Goal: Book appointment/travel/reservation

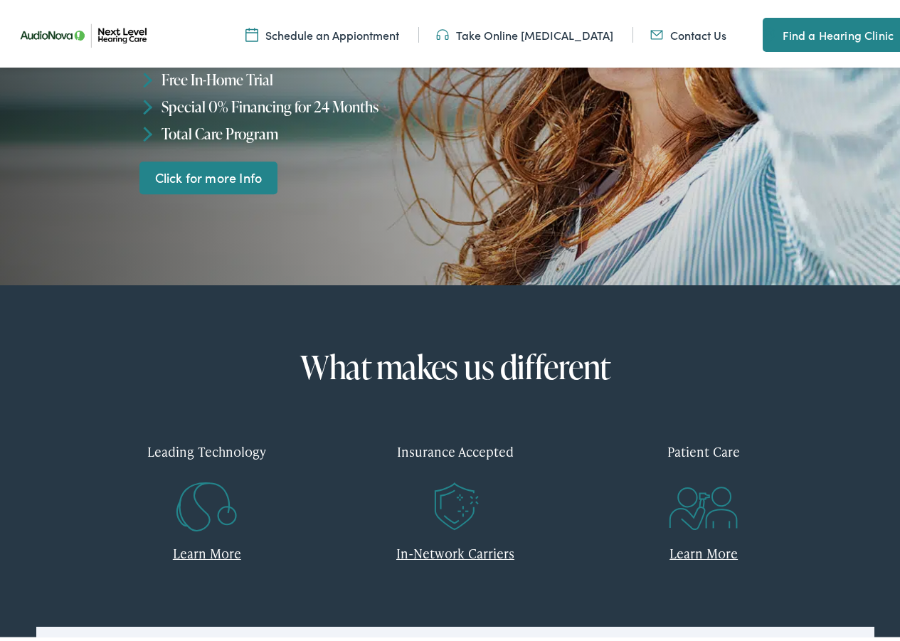
scroll to position [313, 0]
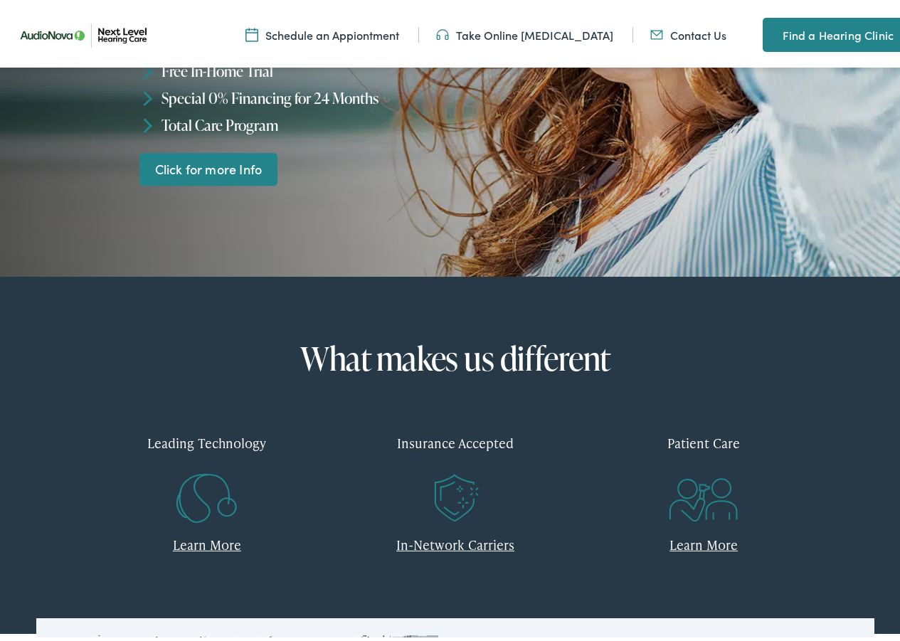
click at [481, 440] on div "Insurance Accepted" at bounding box center [454, 439] width 227 height 42
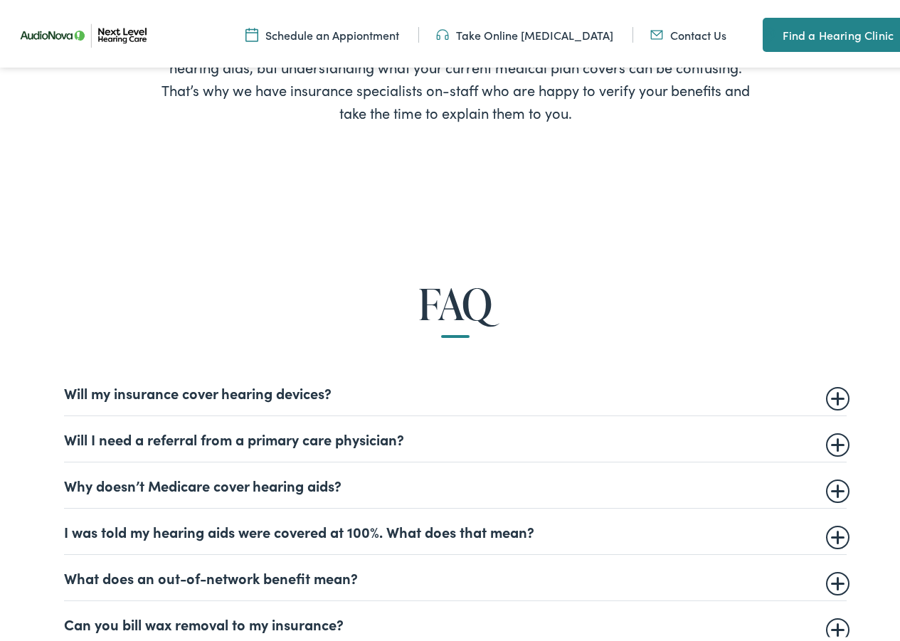
scroll to position [664, 0]
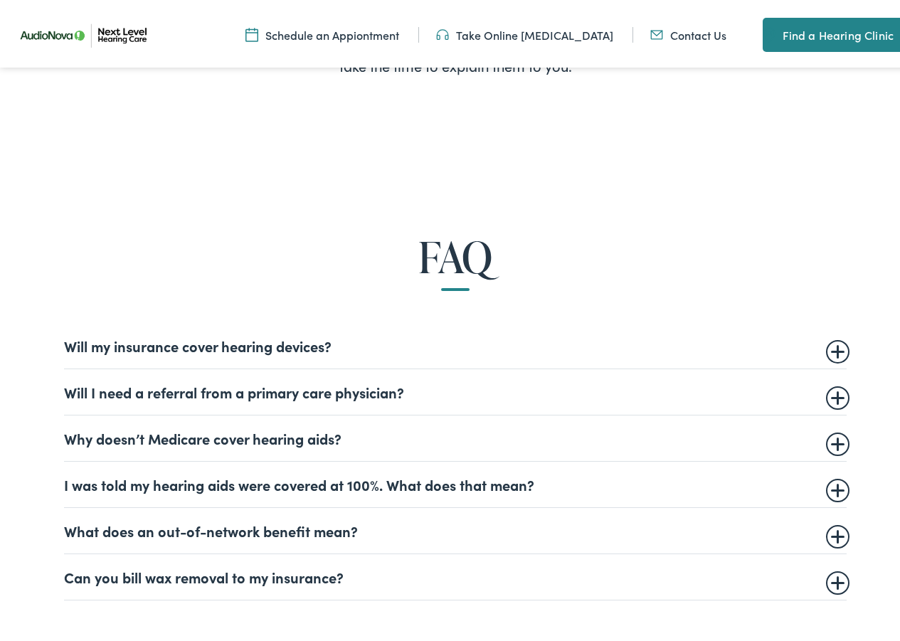
click at [836, 346] on summary "Will my insurance cover hearing devices?" at bounding box center [455, 342] width 782 height 17
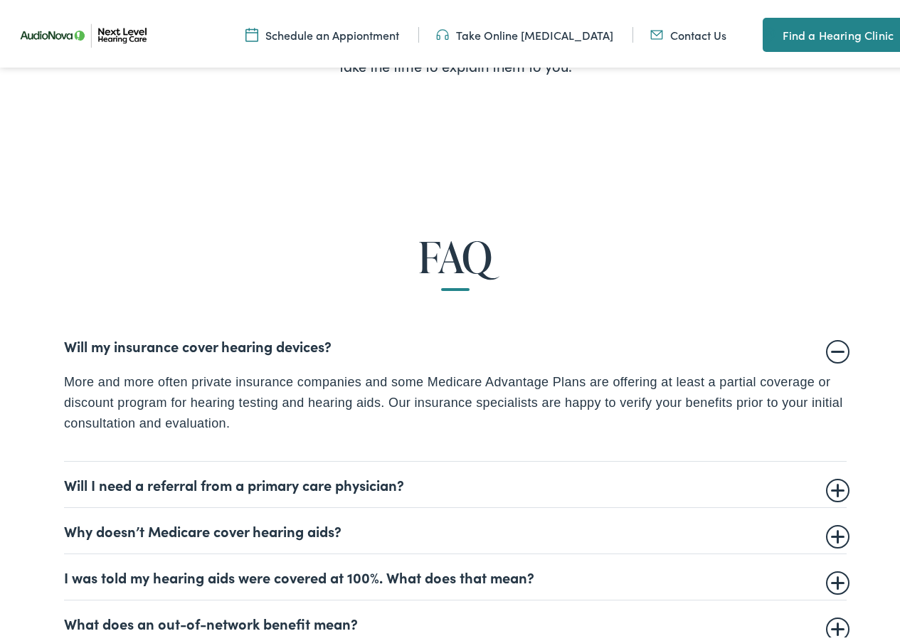
click at [833, 484] on summary "Will I need a referral from a primary care physician?" at bounding box center [455, 480] width 782 height 17
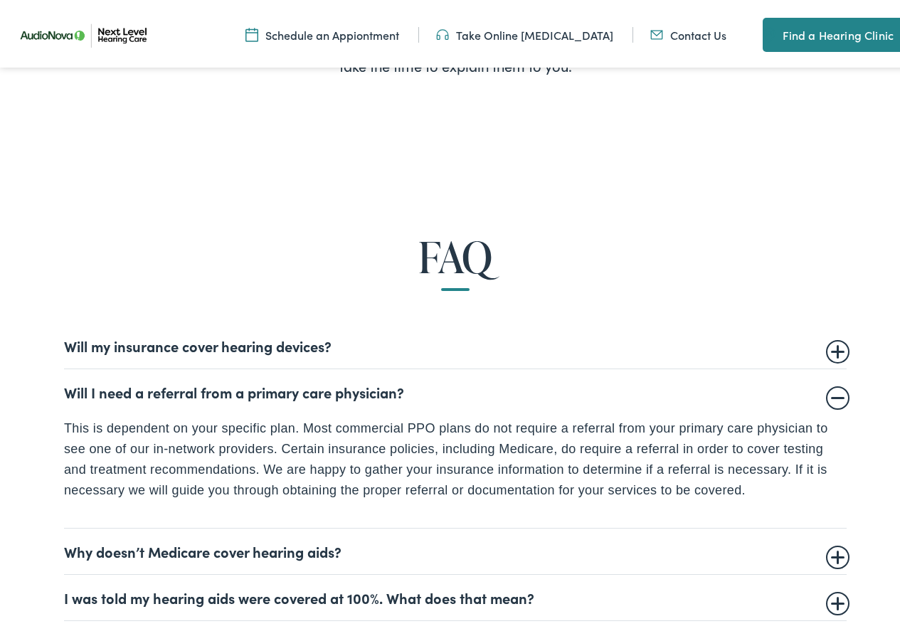
click at [827, 548] on summary "Why doesn’t Medicare cover hearing aids?" at bounding box center [455, 547] width 782 height 17
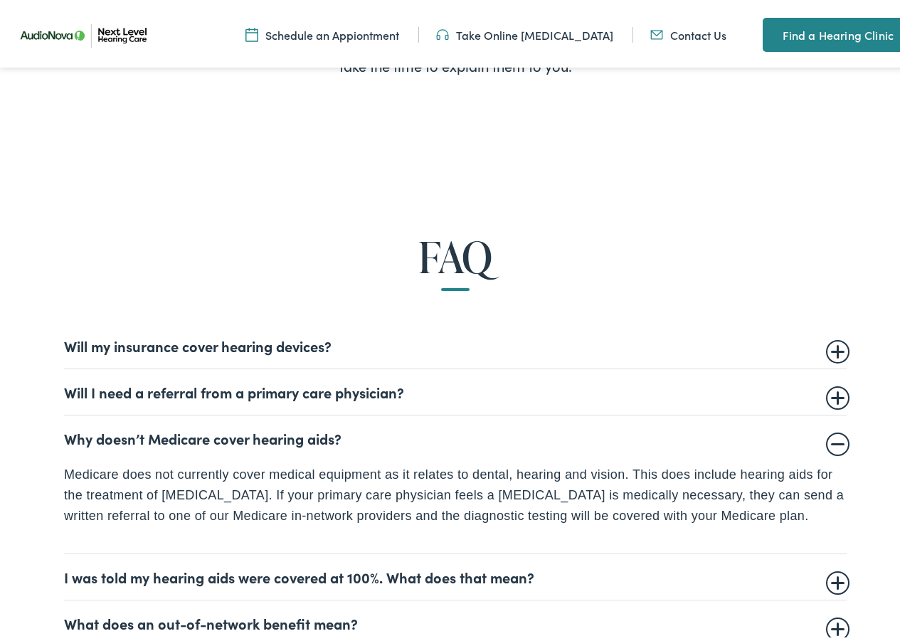
click at [833, 578] on summary "I was told my hearing aids were covered at 100%. What does that mean?" at bounding box center [455, 573] width 782 height 17
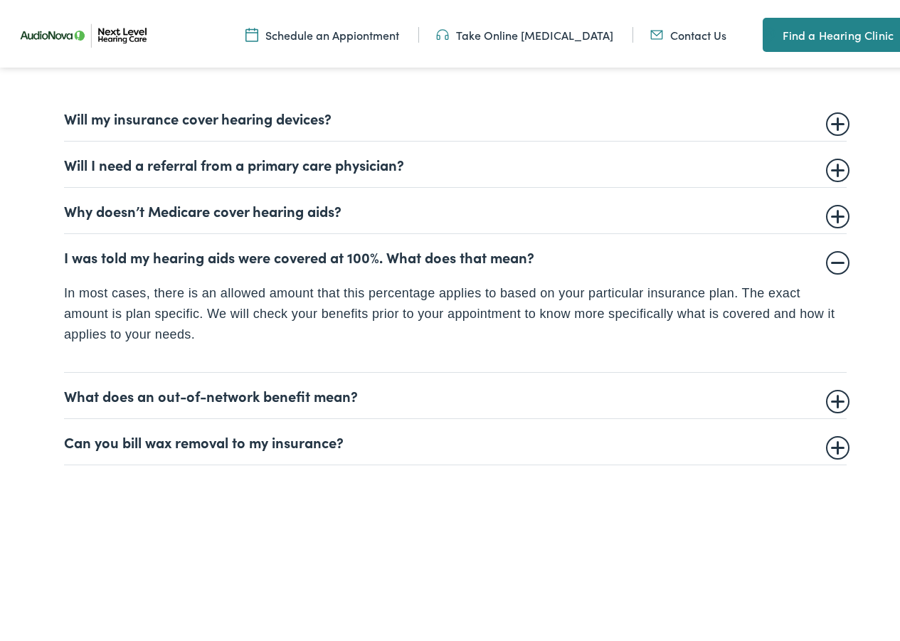
scroll to position [939, 0]
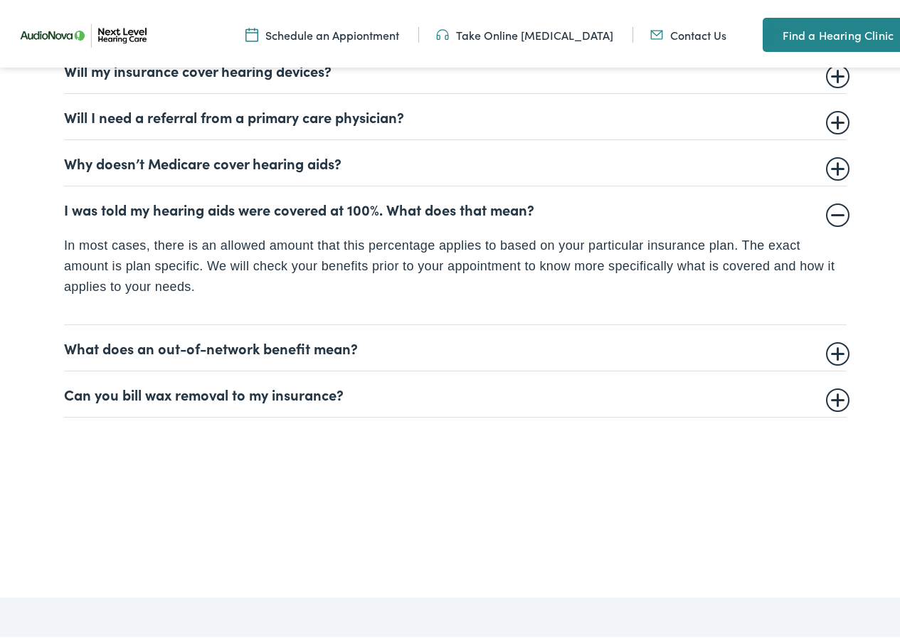
click at [827, 347] on summary "What does an out-of-network benefit mean?" at bounding box center [455, 344] width 782 height 17
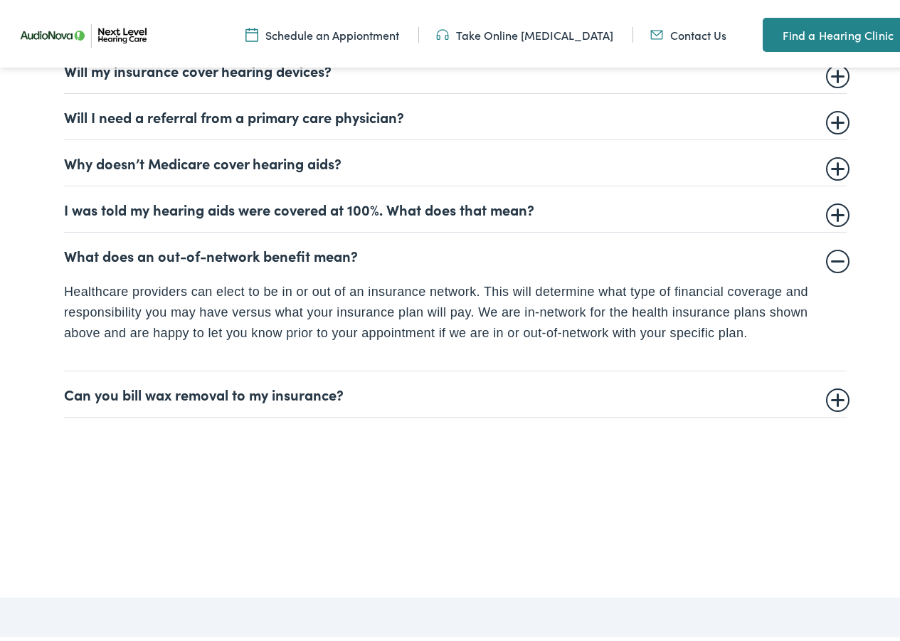
click at [834, 391] on summary "Can you bill wax removal to my insurance?" at bounding box center [455, 390] width 782 height 17
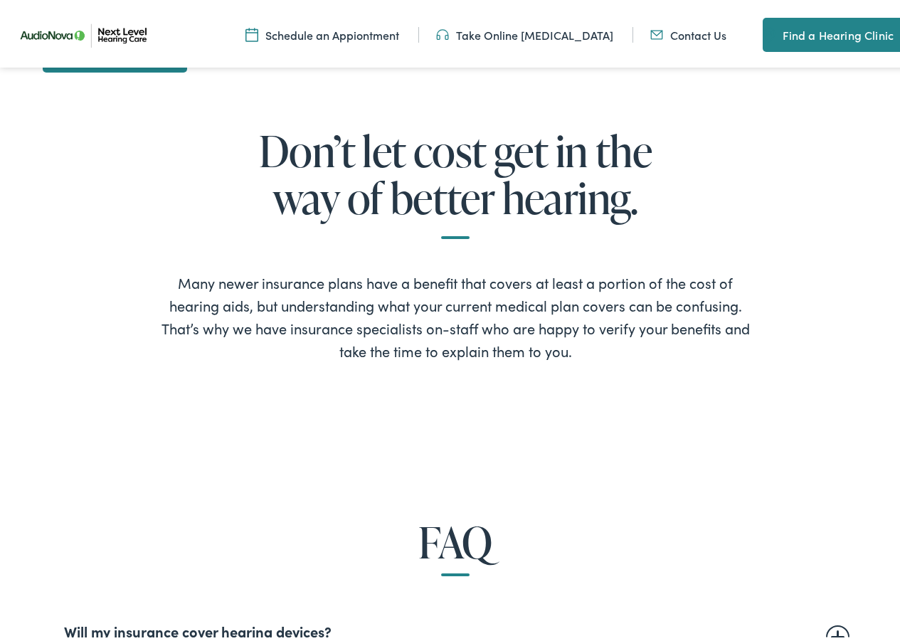
scroll to position [5, 0]
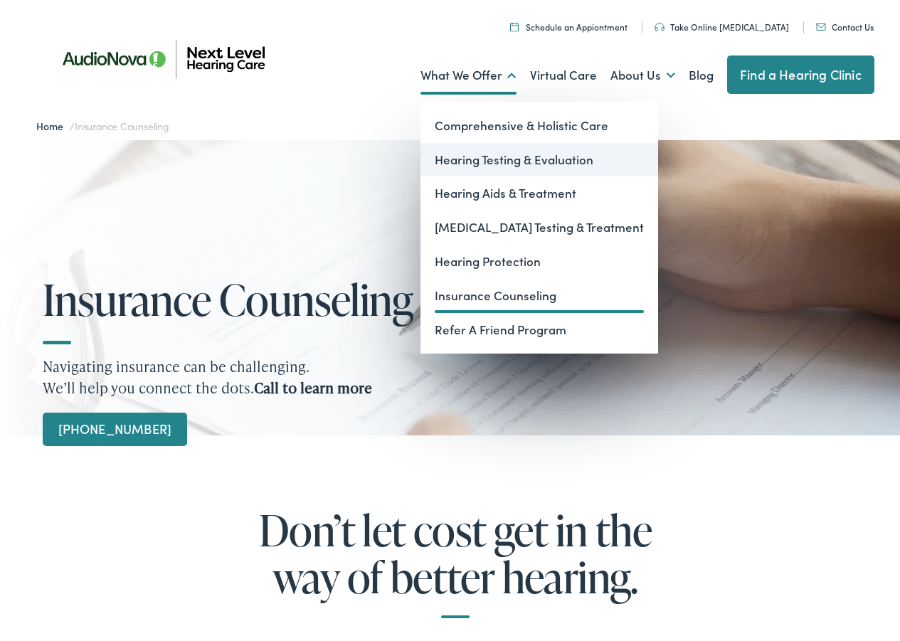
click at [493, 155] on link "Hearing Testing & Evaluation" at bounding box center [539, 156] width 238 height 34
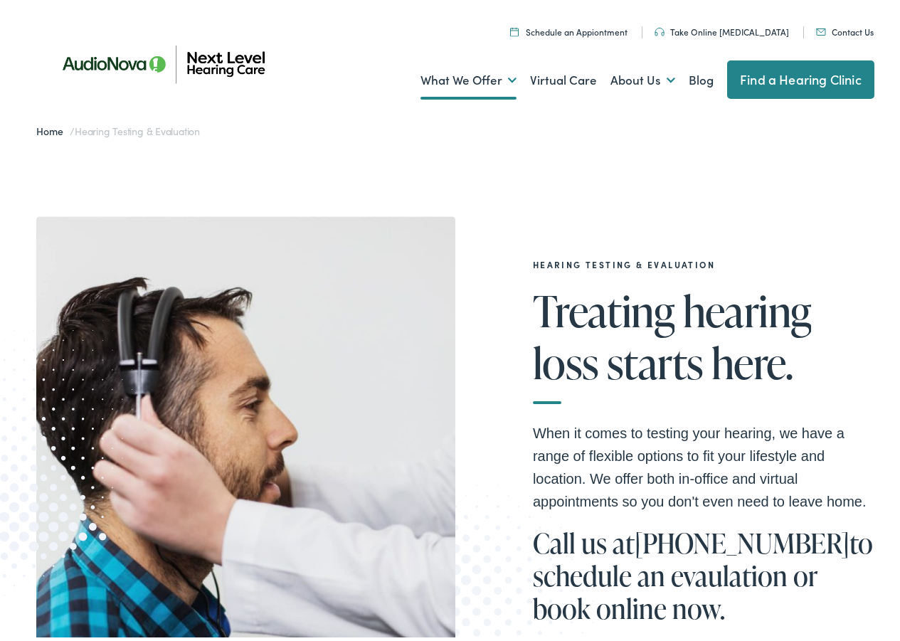
click at [849, 27] on link "Contact Us" at bounding box center [845, 28] width 58 height 12
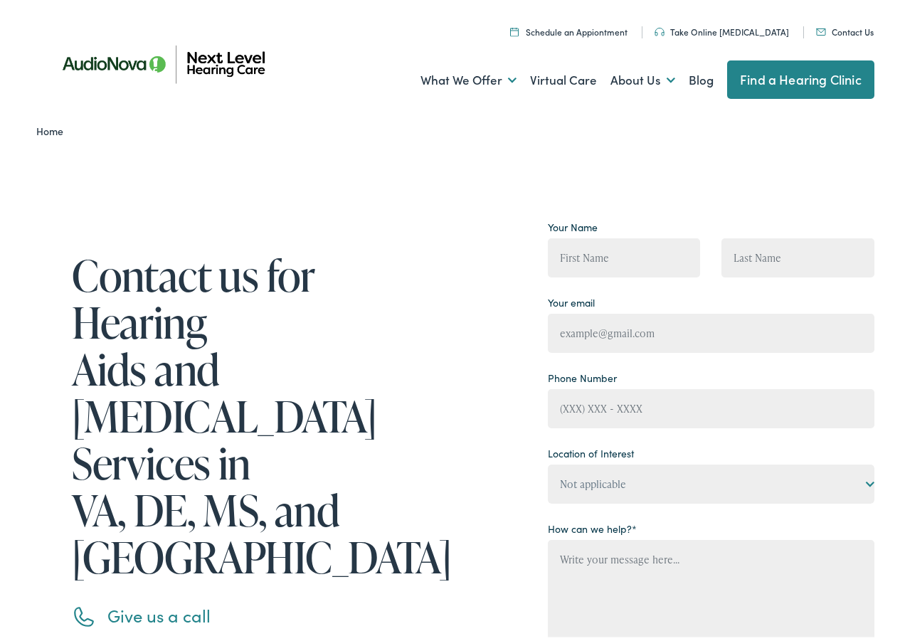
click at [775, 75] on link "Find a Hearing Clinic" at bounding box center [800, 76] width 147 height 38
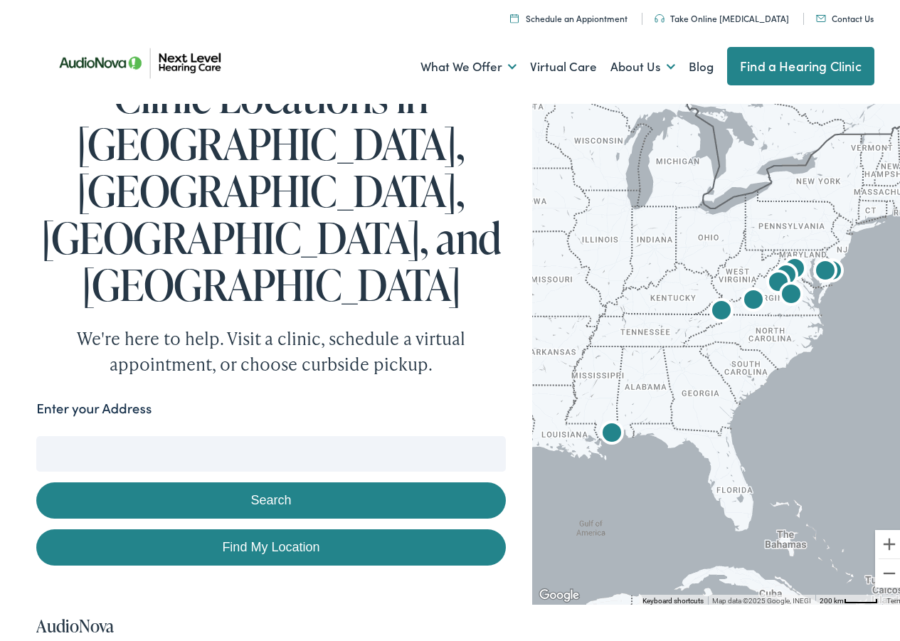
scroll to position [105, 0]
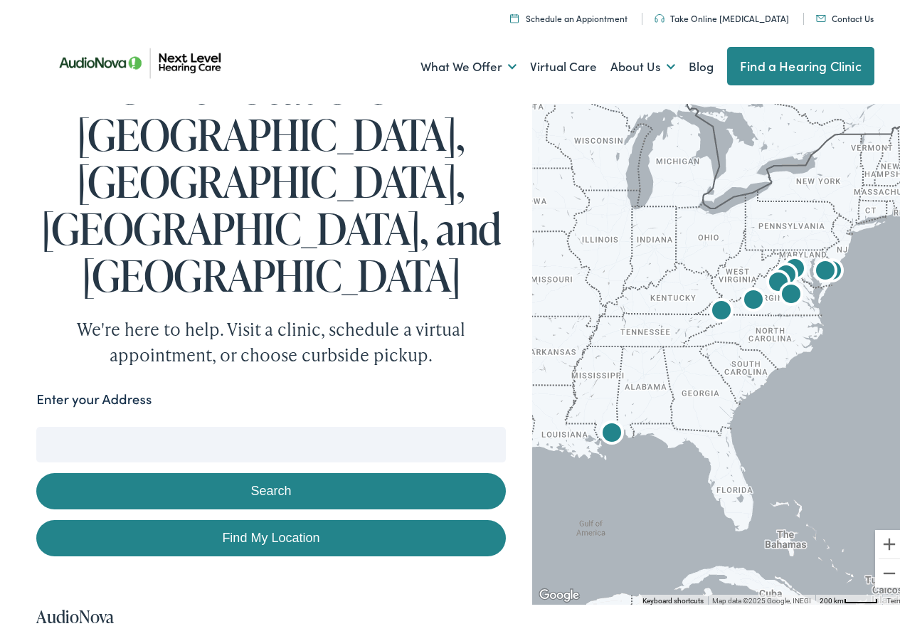
click at [228, 423] on input "Enter your Address" at bounding box center [270, 441] width 469 height 36
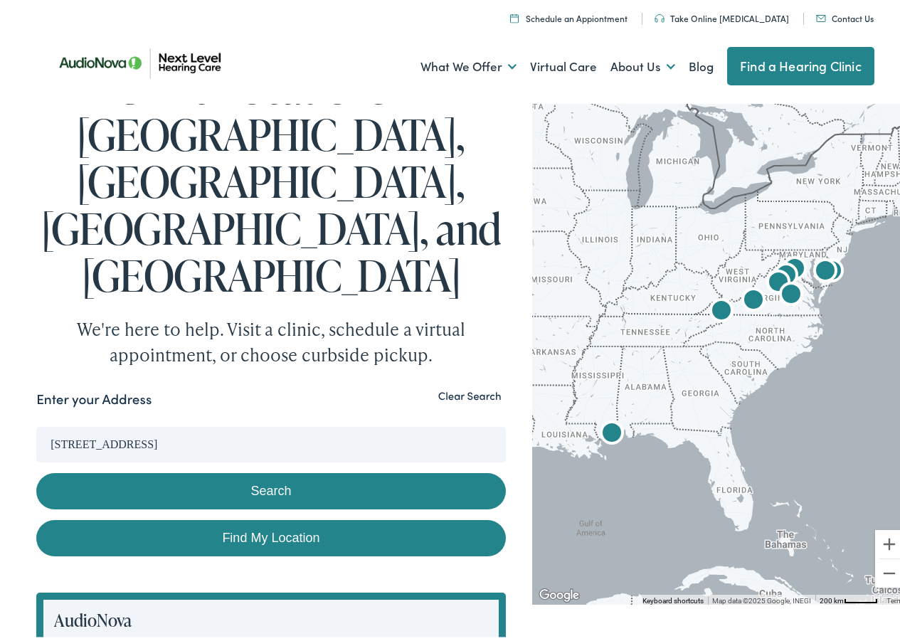
click at [277, 469] on button "Search" at bounding box center [270, 487] width 469 height 36
click at [278, 516] on link "Find My Location" at bounding box center [270, 534] width 469 height 36
type input "Linton Hall, Virginia"
click at [285, 516] on link "Find My Location" at bounding box center [270, 534] width 469 height 36
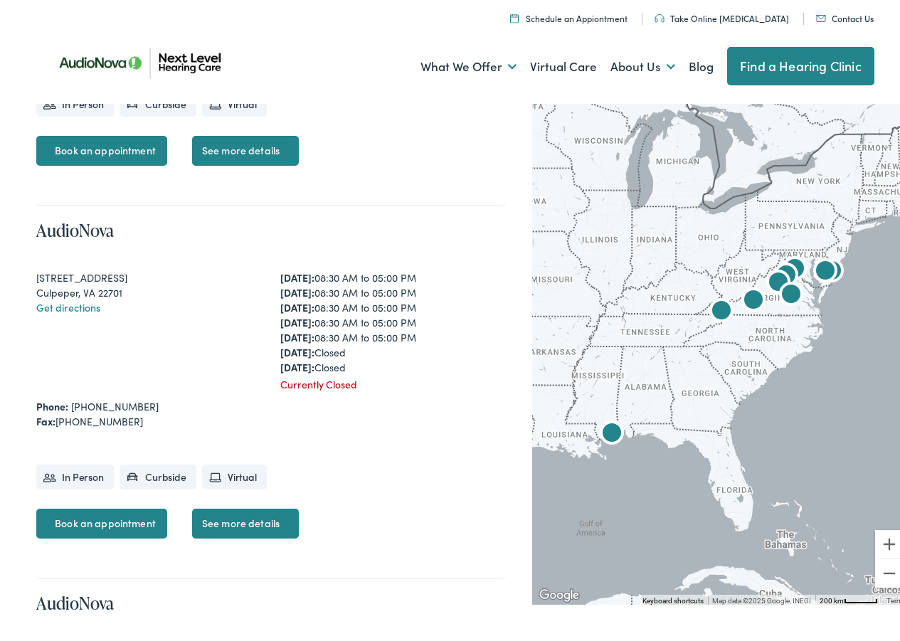
scroll to position [1205, 0]
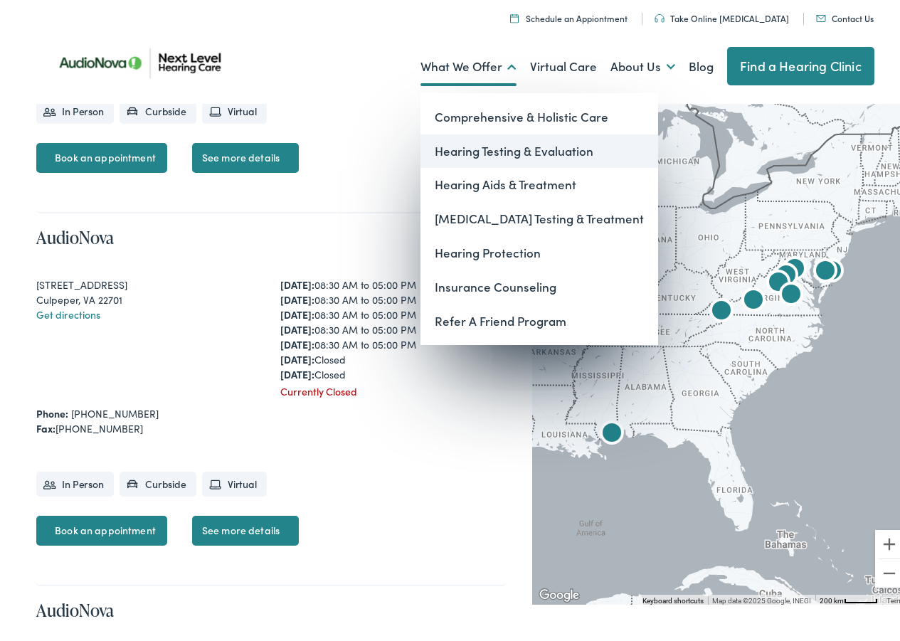
click at [477, 142] on link "Hearing Testing & Evaluation" at bounding box center [539, 148] width 238 height 34
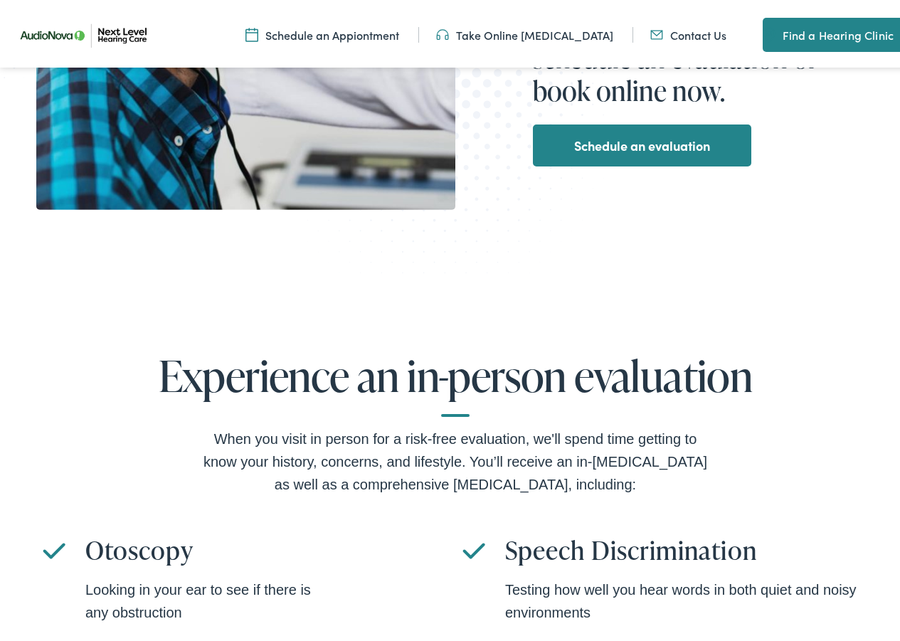
scroll to position [541, 0]
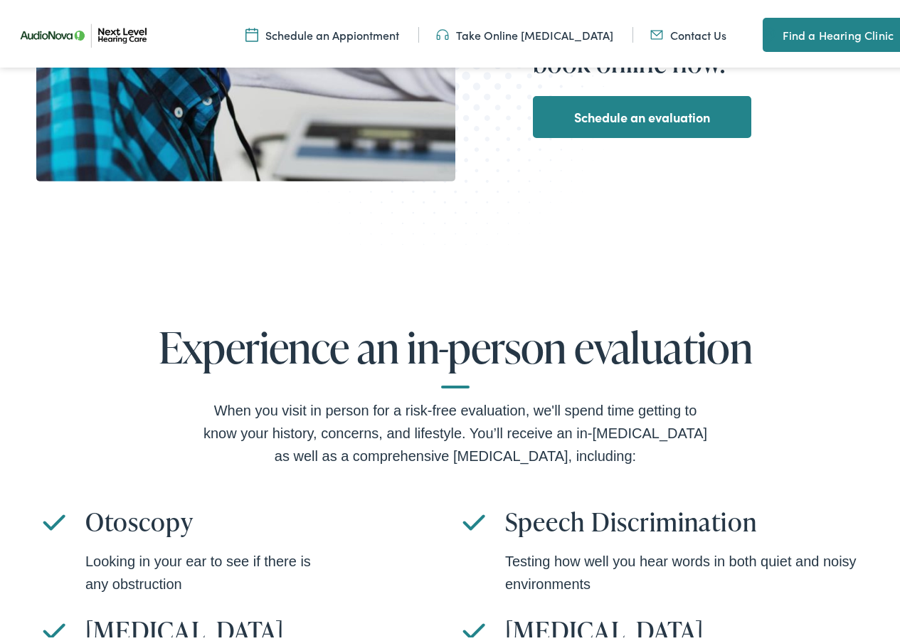
click at [309, 28] on link "Schedule an Appiontment" at bounding box center [322, 31] width 154 height 16
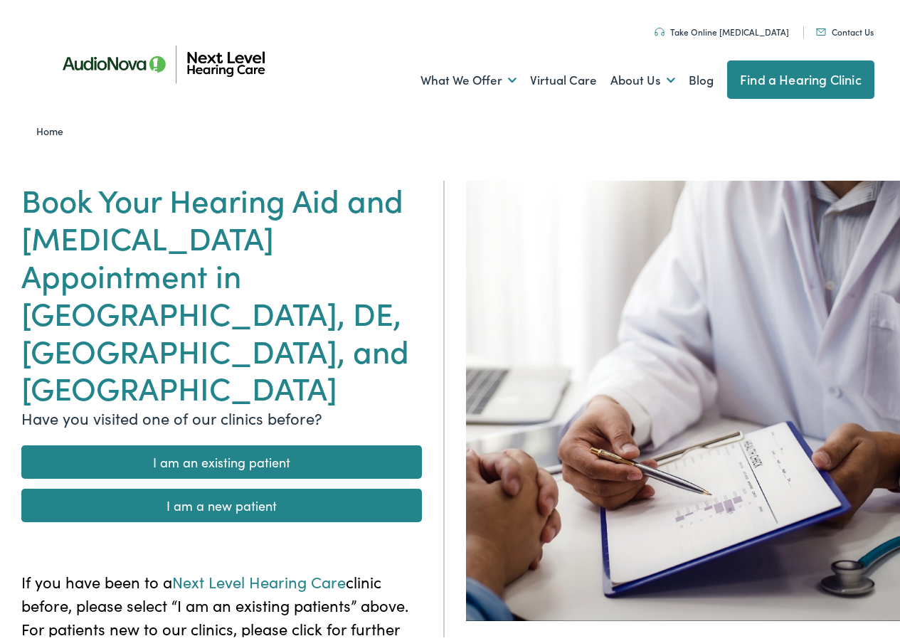
click at [217, 485] on link "I am a new patient" at bounding box center [221, 501] width 400 height 33
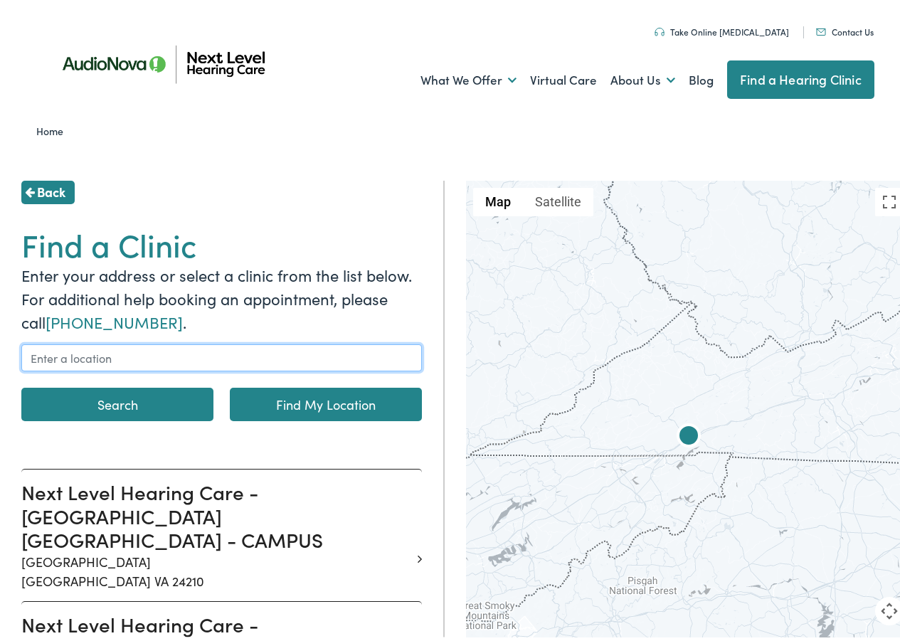
click at [159, 357] on input "text" at bounding box center [221, 354] width 400 height 27
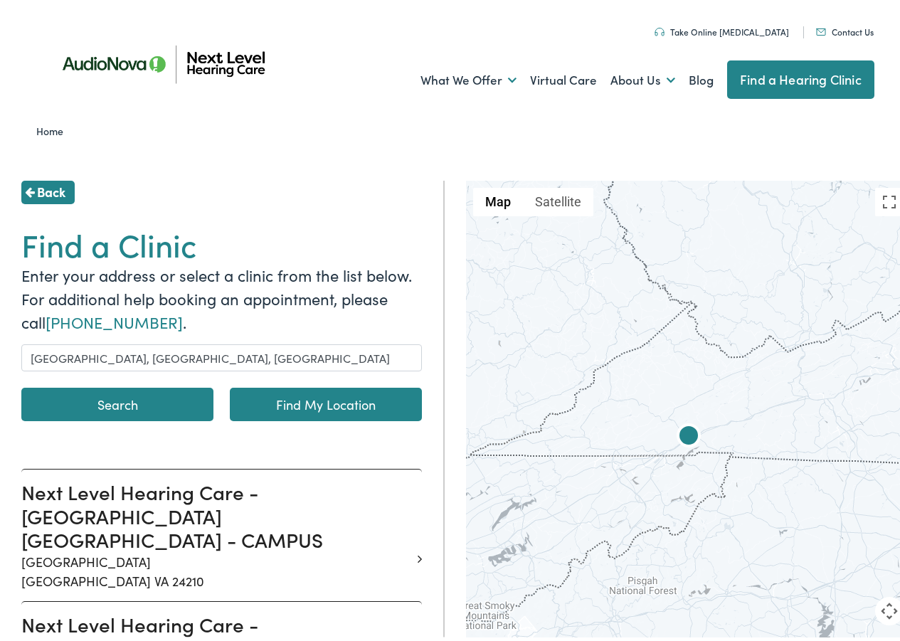
click at [344, 398] on link "Find My Location" at bounding box center [326, 400] width 192 height 33
click at [310, 398] on link "Find My Location" at bounding box center [326, 400] width 192 height 33
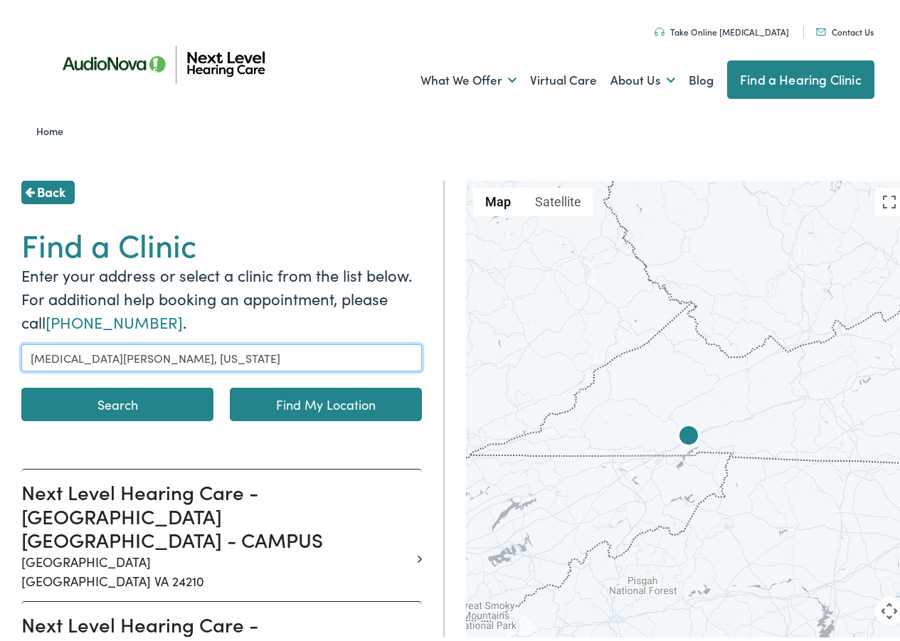
click at [135, 351] on input "[MEDICAL_DATA][PERSON_NAME], [US_STATE]" at bounding box center [221, 354] width 400 height 27
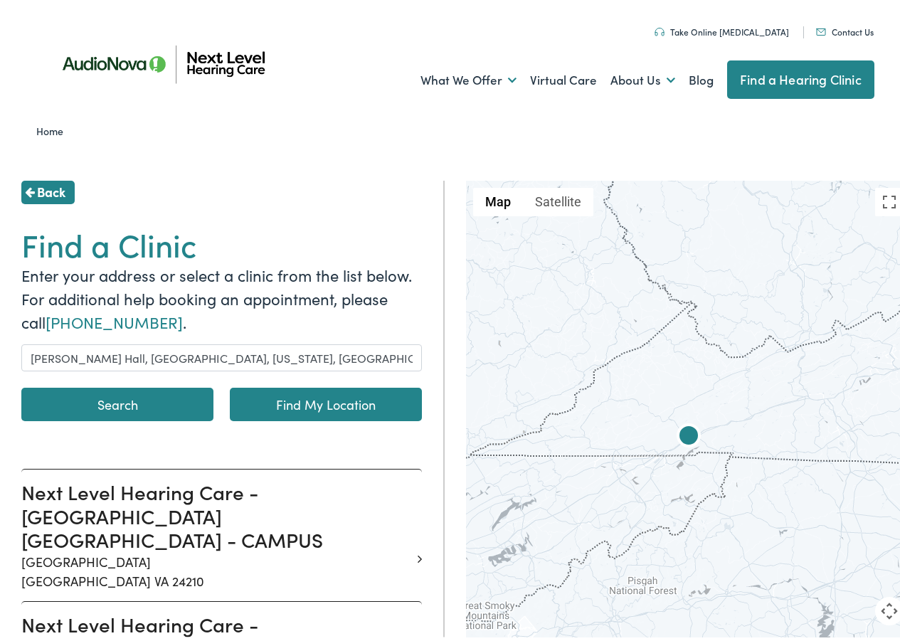
click at [310, 393] on link "Find My Location" at bounding box center [326, 400] width 192 height 33
click at [138, 408] on button "Search" at bounding box center [117, 400] width 192 height 33
click at [297, 400] on link "Find My Location" at bounding box center [326, 400] width 192 height 33
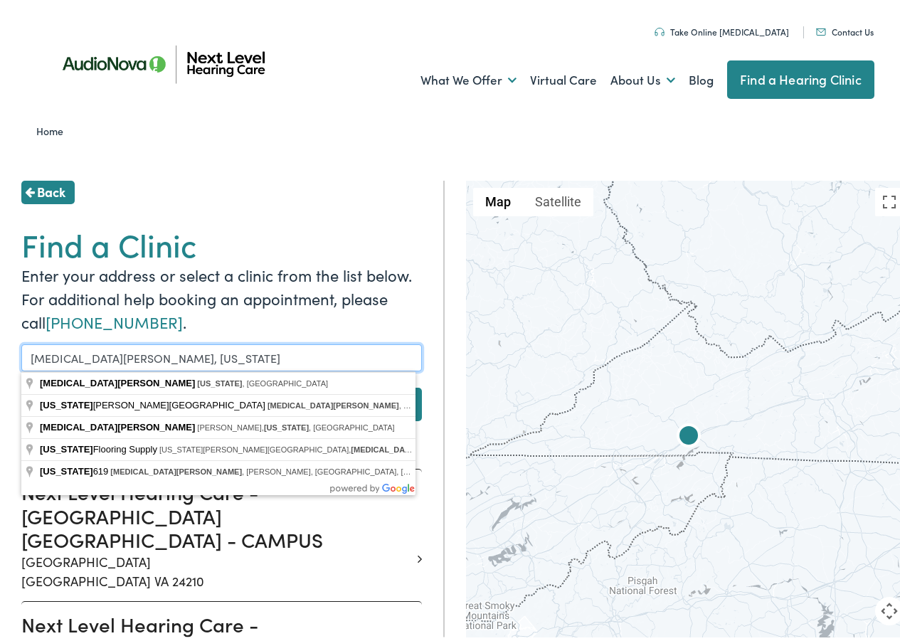
click at [134, 348] on input "[MEDICAL_DATA][PERSON_NAME], [US_STATE]" at bounding box center [221, 354] width 400 height 27
type input "[PERSON_NAME] Hall, [GEOGRAPHIC_DATA], [US_STATE], [GEOGRAPHIC_DATA]"
